Goal: Task Accomplishment & Management: Manage account settings

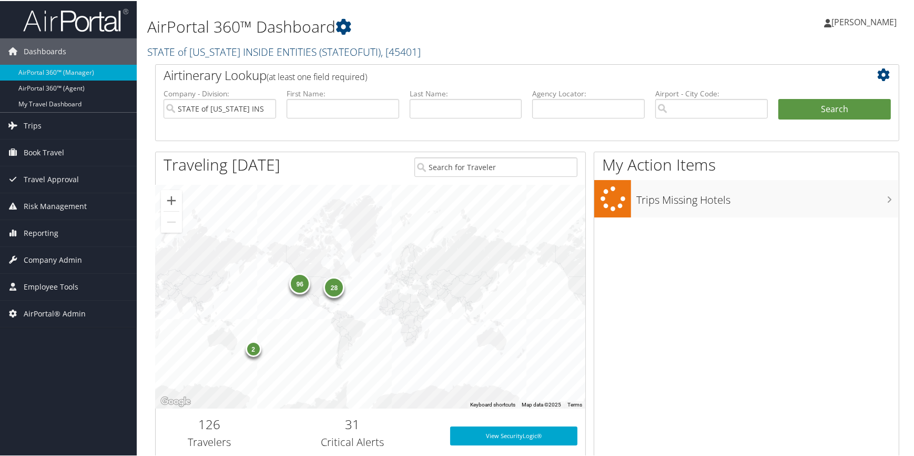
click at [240, 53] on link "STATE of UTAH INSIDE ENTITIES ( STATEOFUTI ) , [ 45401 ]" at bounding box center [284, 51] width 274 height 14
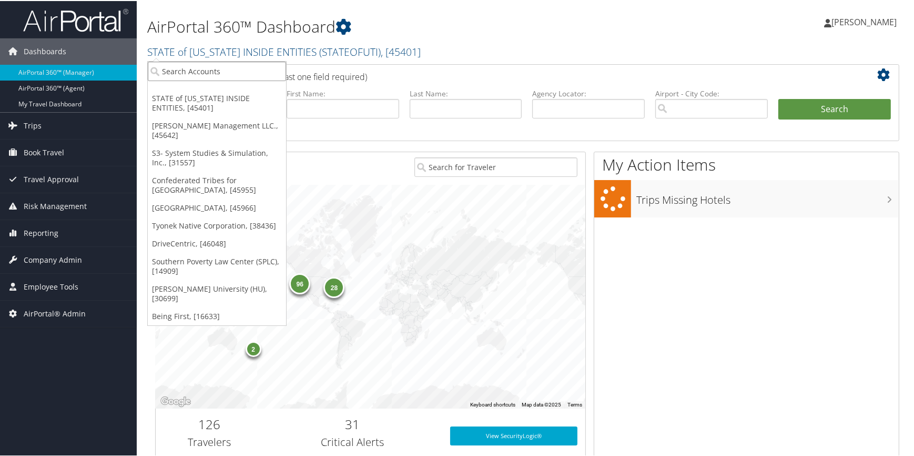
click at [231, 67] on input "search" at bounding box center [217, 70] width 138 height 19
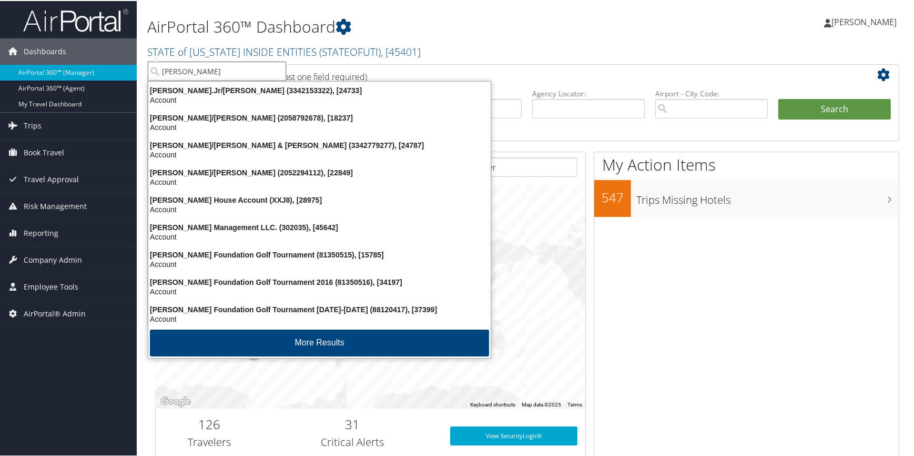
type input "jim n"
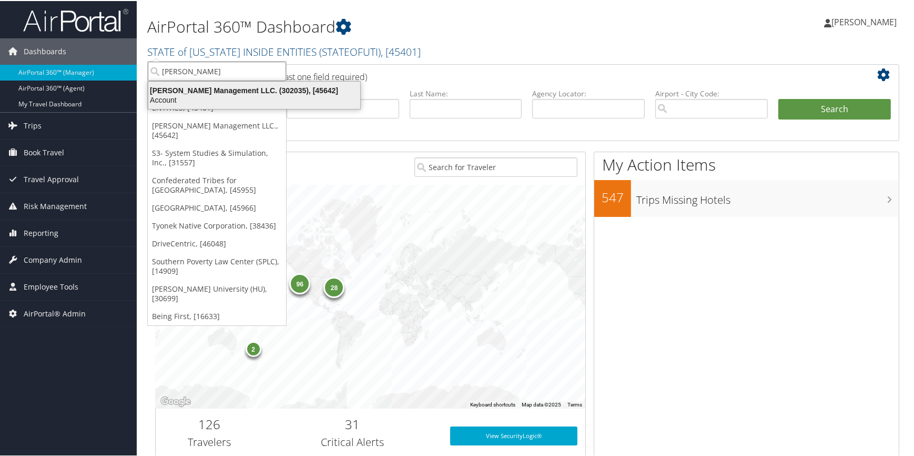
click at [240, 97] on div "Account" at bounding box center [254, 98] width 225 height 9
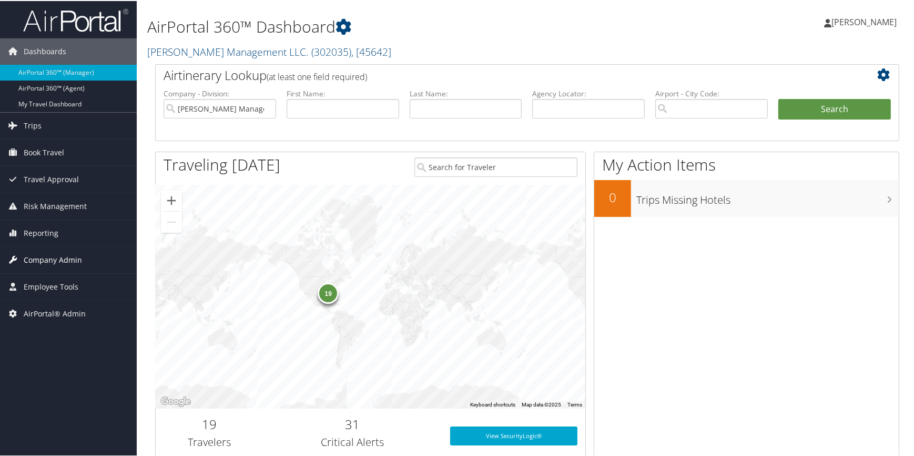
click at [46, 258] on span "Company Admin" at bounding box center [53, 259] width 58 height 26
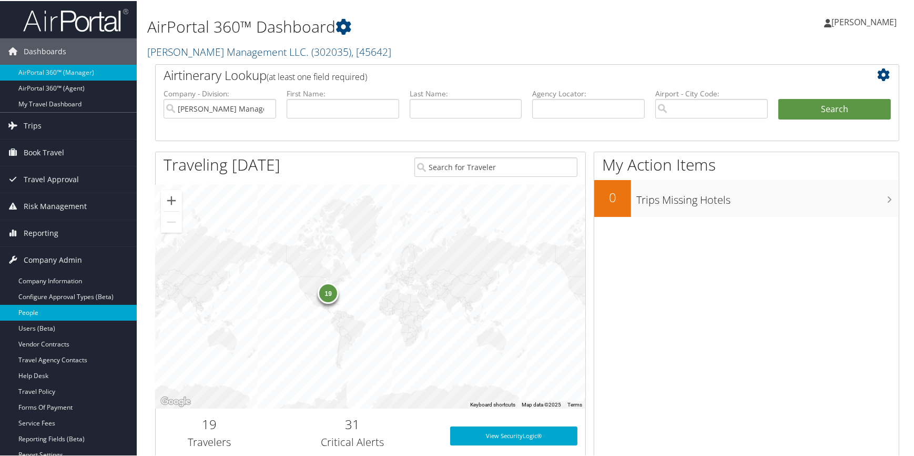
click at [45, 308] on link "People" at bounding box center [68, 312] width 137 height 16
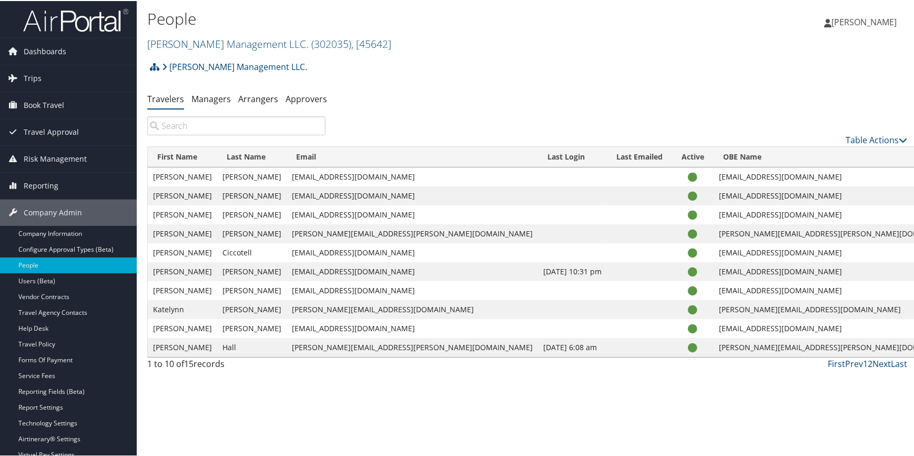
click at [211, 126] on input "search" at bounding box center [236, 124] width 178 height 19
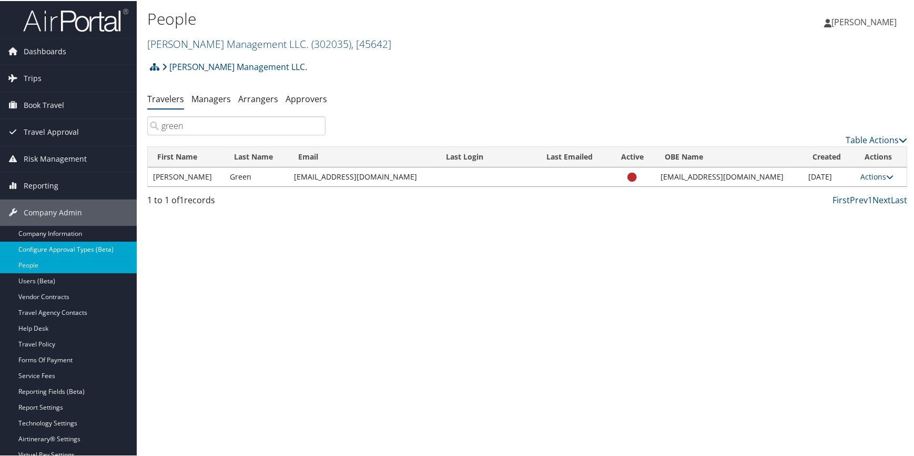
type input "green"
click at [69, 247] on link "Configure Approval Types (Beta)" at bounding box center [68, 248] width 137 height 16
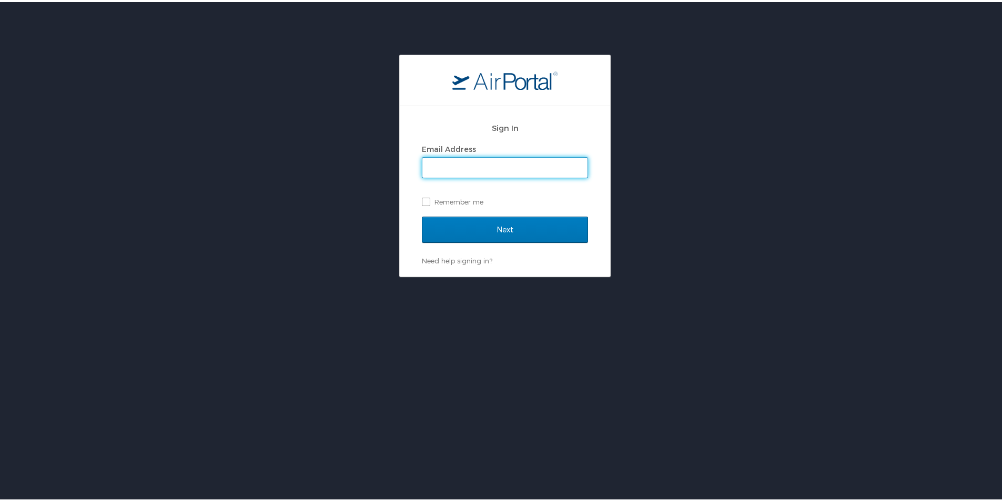
type input "brandilyn.turner@cbtravel.com"
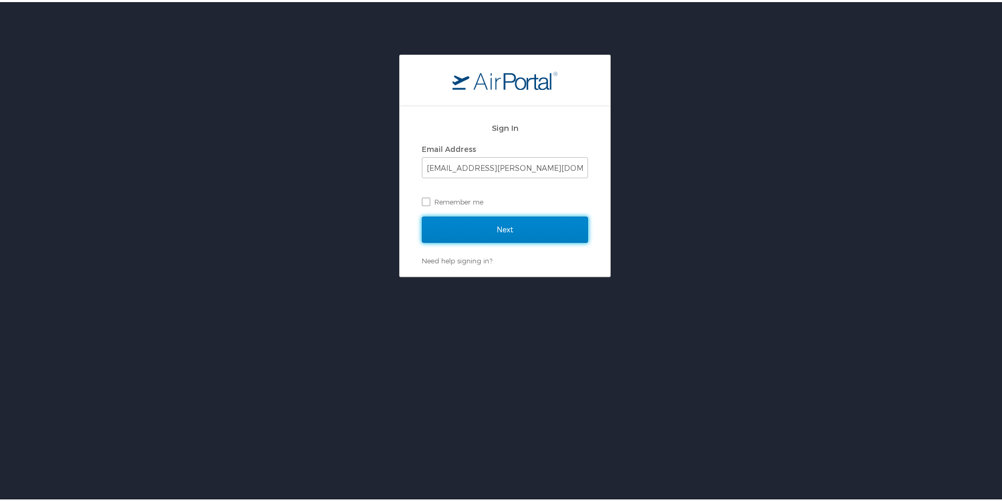
click at [468, 229] on input "Next" at bounding box center [505, 228] width 166 height 26
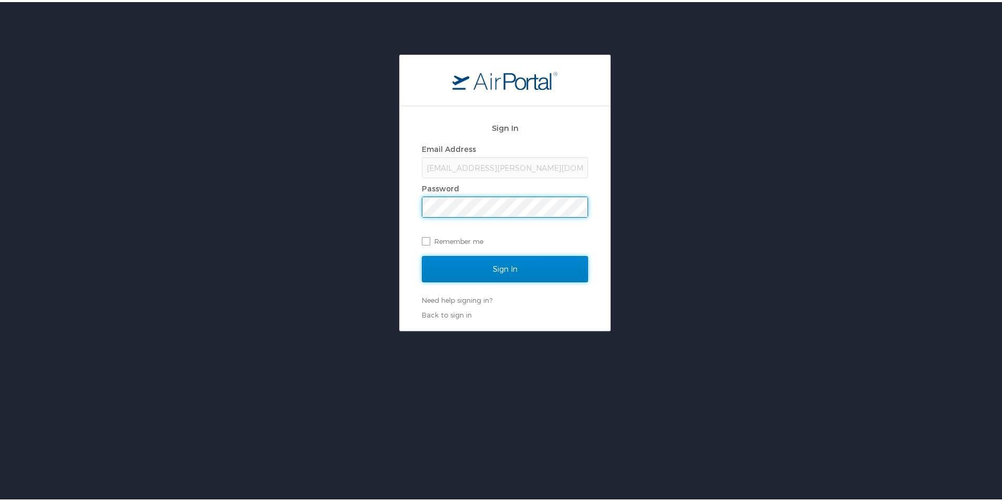
click at [462, 261] on input "Sign In" at bounding box center [505, 267] width 166 height 26
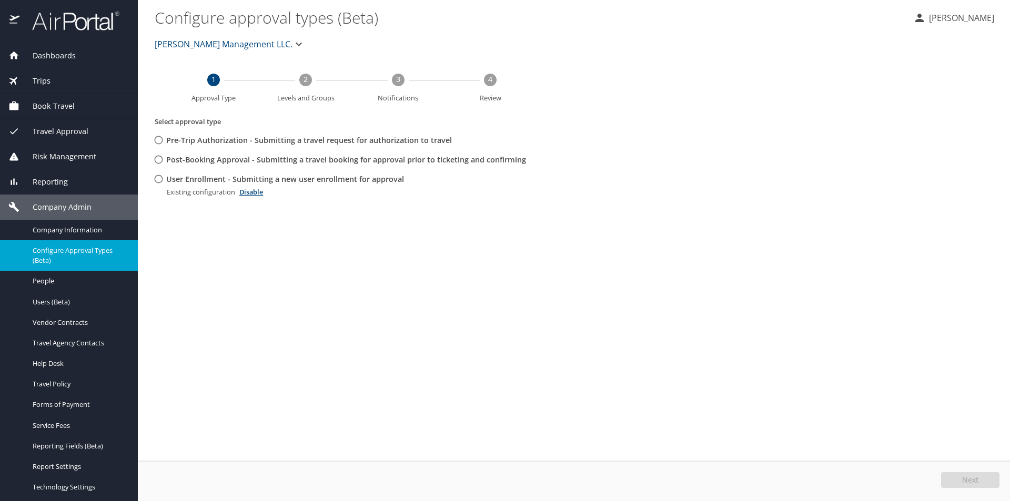
click at [158, 180] on input "User Enrollment - Submitting a new user enrollment for approval" at bounding box center [158, 178] width 19 height 19
radio input "true"
click at [955, 480] on button "Edit" at bounding box center [972, 480] width 56 height 16
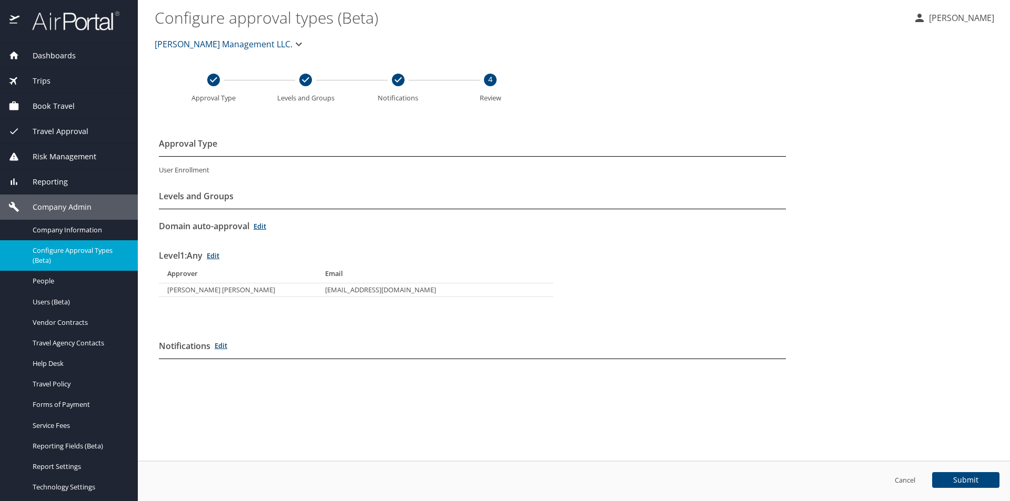
click at [59, 254] on span "Configure Approval Types (Beta)" at bounding box center [79, 256] width 93 height 20
click at [902, 480] on link "Cancel" at bounding box center [905, 480] width 21 height 9
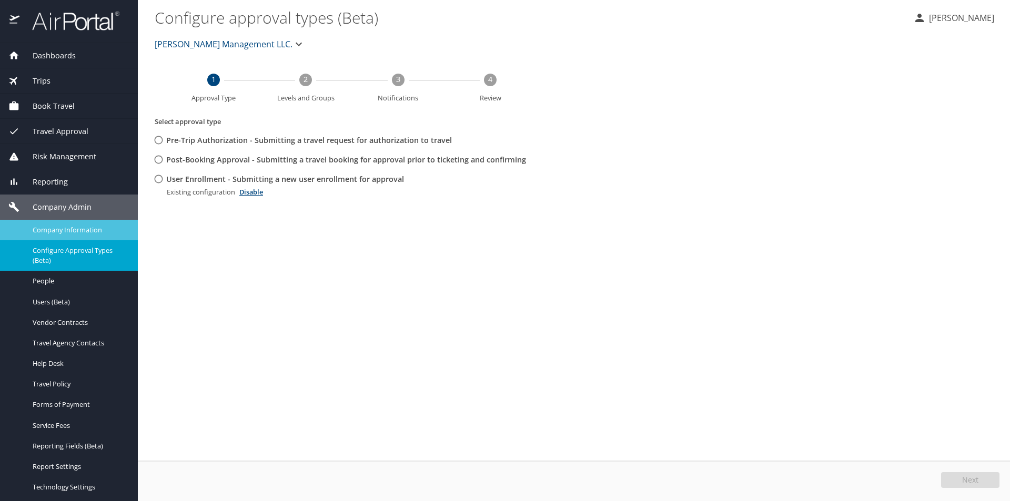
click at [58, 225] on span "Company Information" at bounding box center [79, 230] width 93 height 10
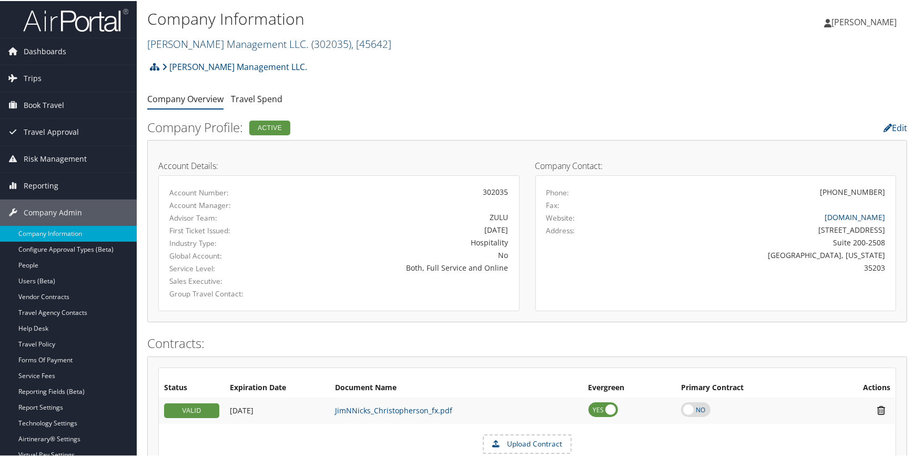
click at [249, 41] on link "[PERSON_NAME] Management LLC. ( 302035 ) , [ 45642 ]" at bounding box center [269, 43] width 244 height 14
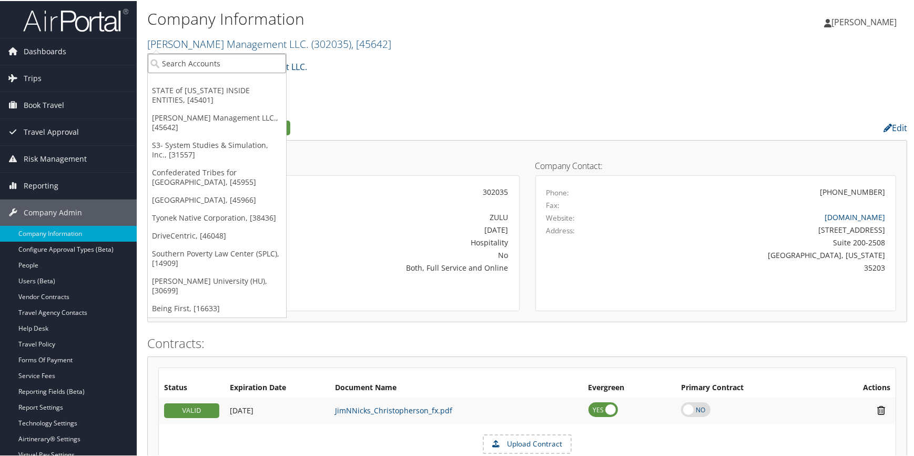
click at [210, 66] on input "search" at bounding box center [217, 62] width 138 height 19
type input "aehr"
click at [176, 78] on div "Aehr Test Systems (301980), [45261]" at bounding box center [231, 81] width 178 height 9
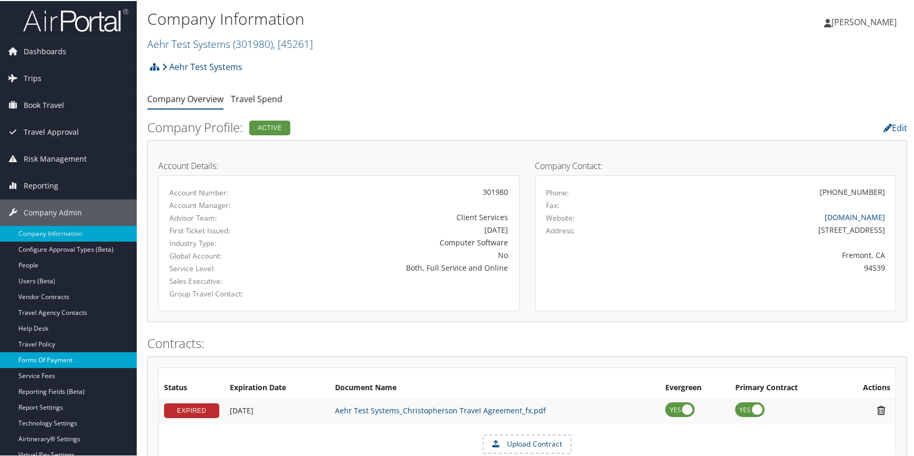
click at [57, 361] on link "Forms Of Payment" at bounding box center [68, 359] width 137 height 16
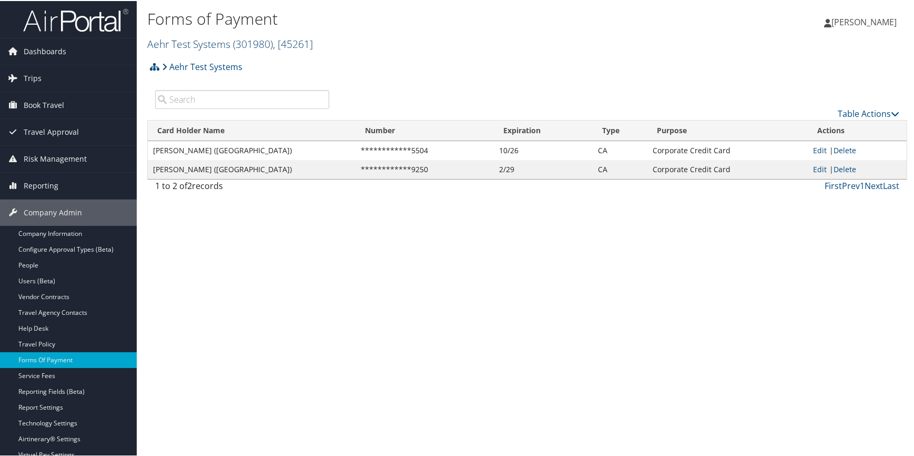
click at [209, 43] on link "Aehr Test Systems ( 301980 ) , [ 45261 ]" at bounding box center [230, 43] width 166 height 14
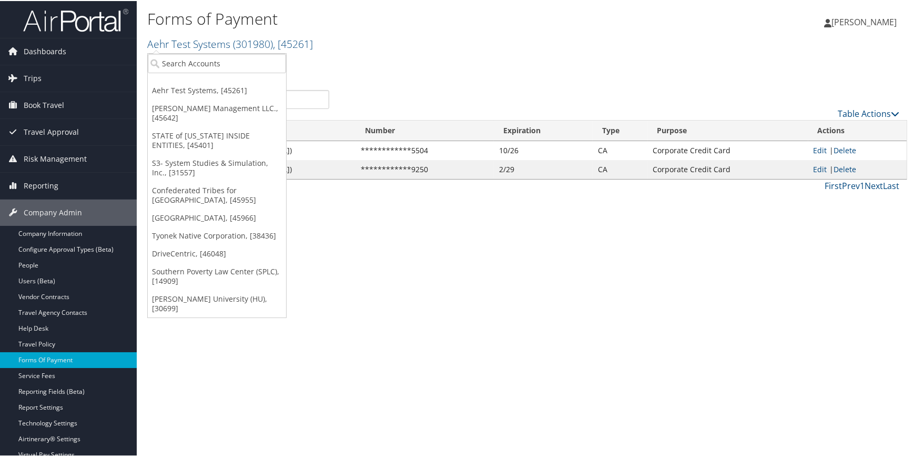
click at [353, 52] on div "Forms of Payment Aehr Test Systems ( 301980 ) , [ 45261 ] Aehr Test Systems [PE…" at bounding box center [400, 30] width 507 height 50
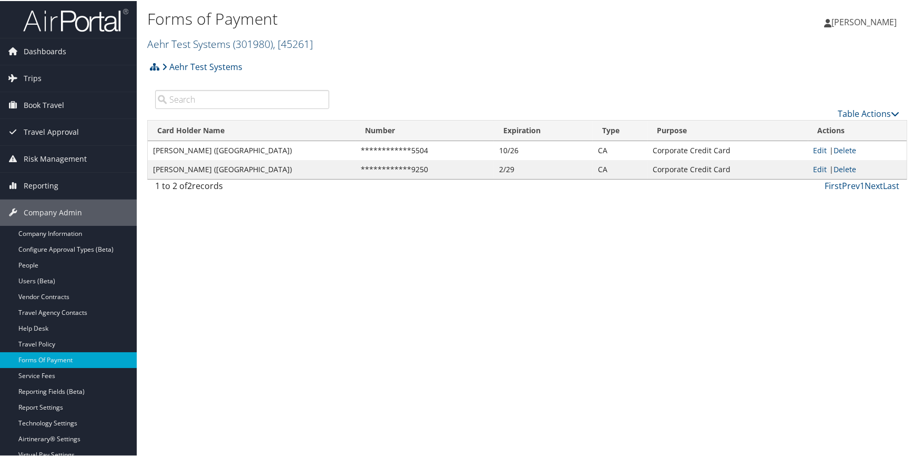
click at [210, 39] on link "Aehr Test Systems ( 301980 ) , [ 45261 ]" at bounding box center [230, 43] width 166 height 14
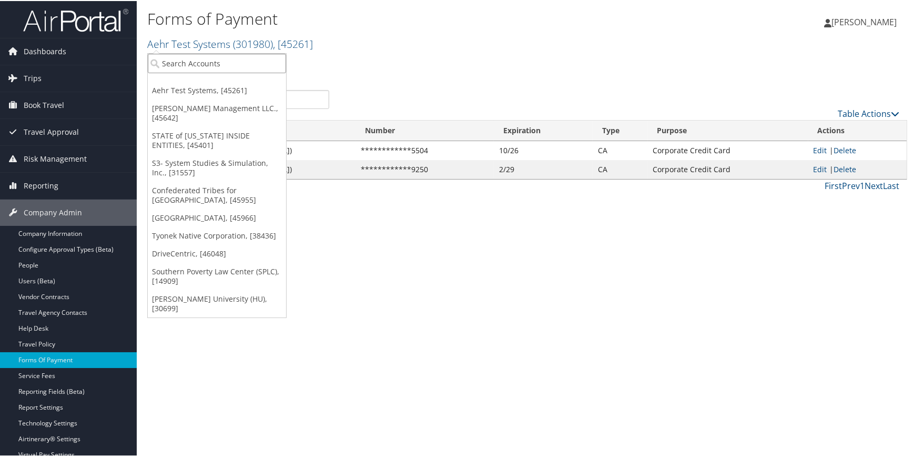
click at [203, 61] on input "search" at bounding box center [217, 62] width 138 height 19
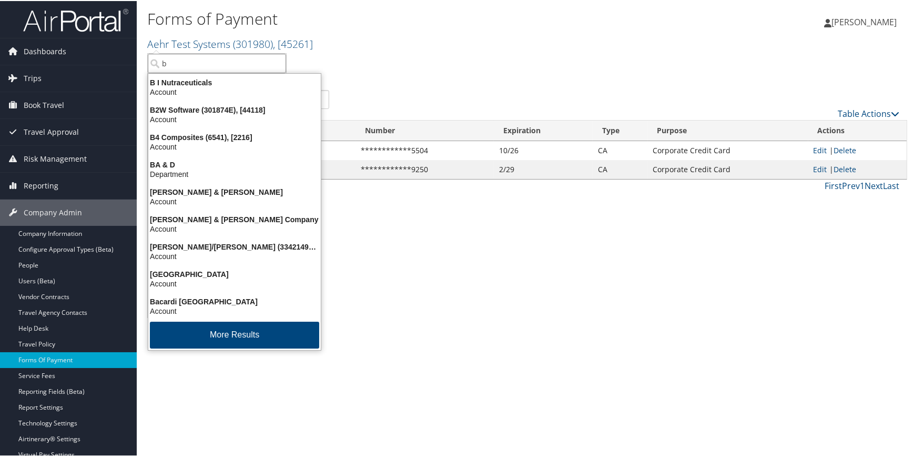
type input "b"
click at [499, 268] on div "Forms of Payment Aehr Test Systems ( 301980 ) , [ 45261 ] Aehr Test Systems Jim…" at bounding box center [527, 228] width 781 height 456
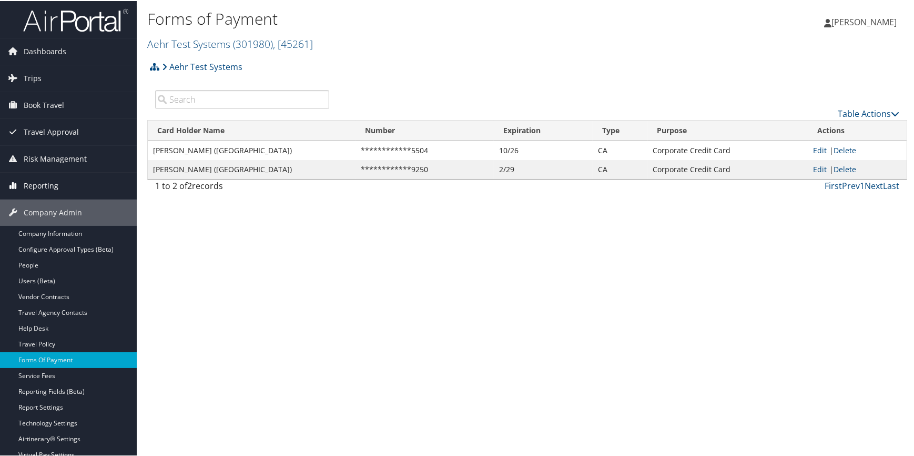
click at [38, 184] on span "Reporting" at bounding box center [41, 185] width 35 height 26
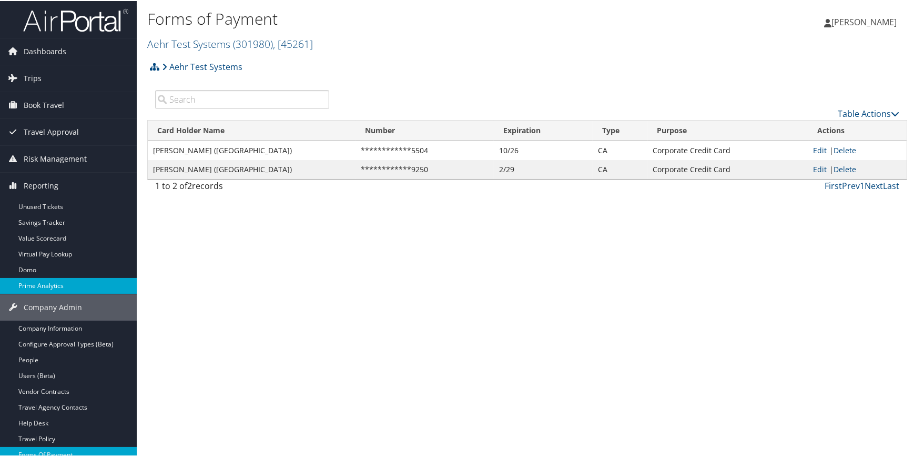
click at [38, 284] on link "Prime Analytics" at bounding box center [68, 285] width 137 height 16
click at [199, 40] on link "Aehr Test Systems ( 301980 ) , [ 45261 ]" at bounding box center [230, 43] width 166 height 14
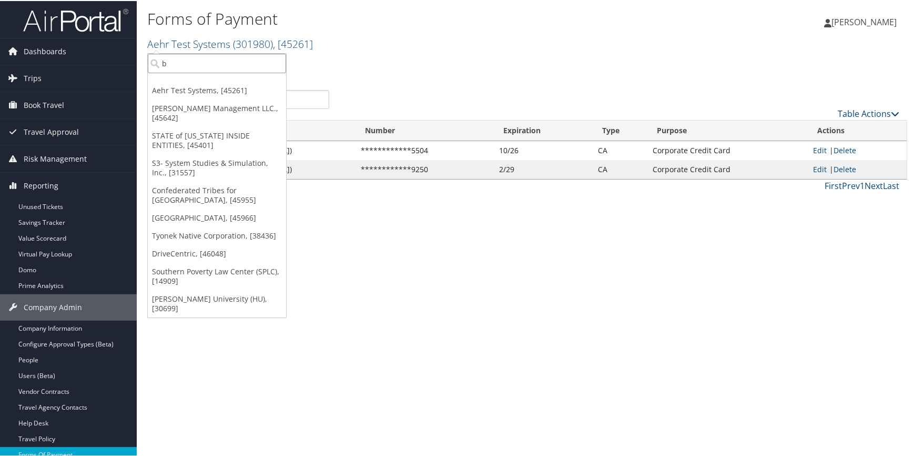
click at [195, 63] on input "b" at bounding box center [217, 62] width 138 height 19
type input "s3"
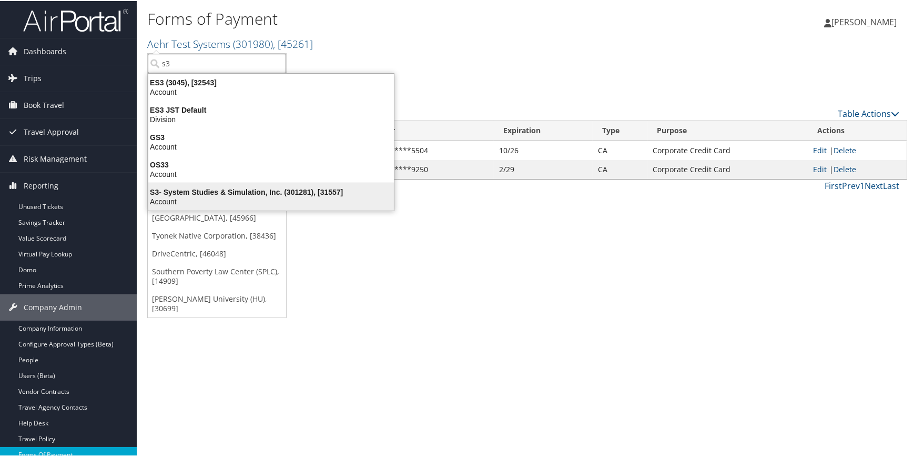
click at [188, 197] on div "Account" at bounding box center [271, 200] width 258 height 9
